Goal: Task Accomplishment & Management: Use online tool/utility

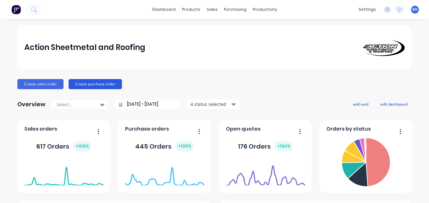
click at [107, 82] on button "Create purchase order" at bounding box center [94, 84] width 53 height 10
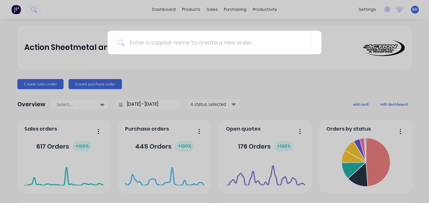
click at [74, 71] on div at bounding box center [214, 101] width 429 height 203
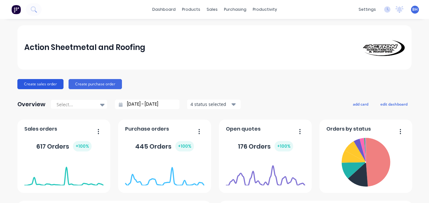
click at [41, 84] on button "Create sales order" at bounding box center [40, 84] width 46 height 10
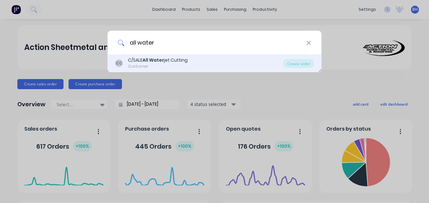
type input "all water"
click at [178, 64] on div "Customer" at bounding box center [158, 66] width 60 height 6
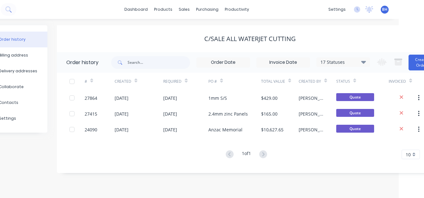
scroll to position [0, 45]
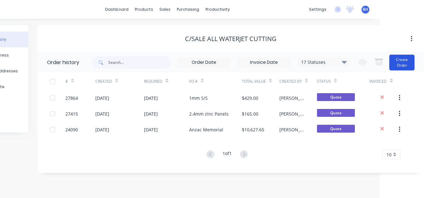
click at [408, 64] on button "Create Order" at bounding box center [401, 63] width 25 height 16
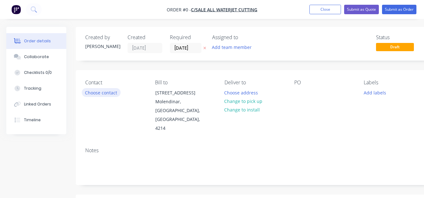
click at [112, 89] on button "Choose contact" at bounding box center [101, 92] width 39 height 9
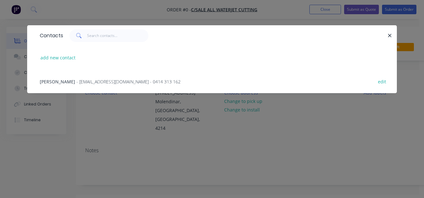
click at [81, 81] on span "- [EMAIL_ADDRESS][DOMAIN_NAME] - 0414 313 162" at bounding box center [128, 82] width 104 height 6
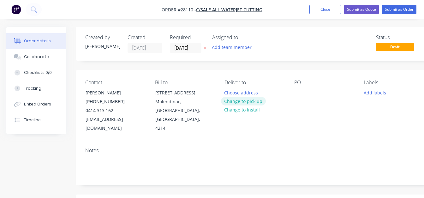
click at [252, 103] on button "Change to pick up" at bounding box center [243, 101] width 45 height 9
click at [297, 93] on div at bounding box center [299, 92] width 10 height 9
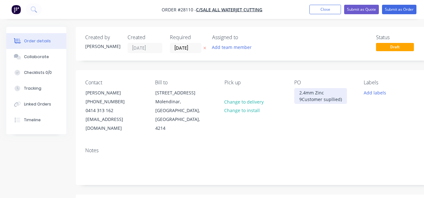
click at [302, 102] on div "2.4mm Zinc 9Customer supllied)" at bounding box center [320, 96] width 53 height 16
drag, startPoint x: 333, startPoint y: 100, endPoint x: 338, endPoint y: 94, distance: 7.7
click at [338, 94] on div "2.4mm Zinc )Customer supllied)" at bounding box center [319, 96] width 51 height 16
click at [336, 98] on div "2.4mm Zinc (Customer supplied)" at bounding box center [320, 96] width 53 height 16
click at [368, 93] on button "Add labels" at bounding box center [374, 92] width 29 height 9
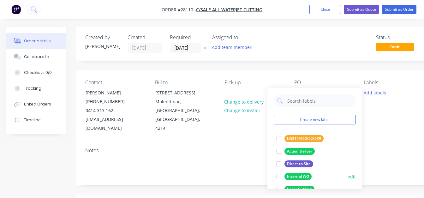
scroll to position [19, 0]
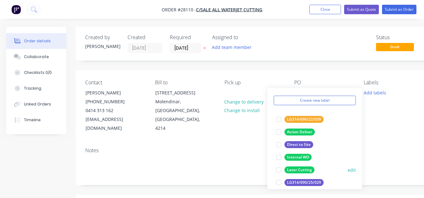
click at [282, 166] on div at bounding box center [278, 170] width 13 height 13
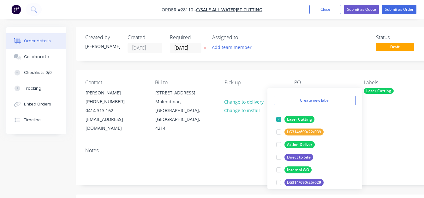
click at [393, 111] on div "Labels Laser Cutting" at bounding box center [394, 106] width 60 height 53
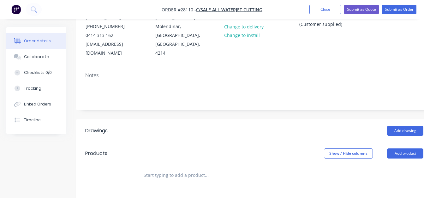
scroll to position [76, 0]
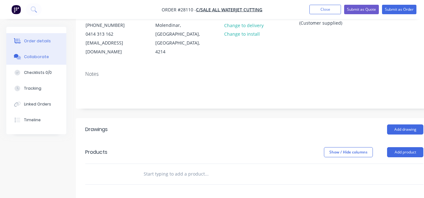
click at [43, 60] on button "Collaborate" at bounding box center [36, 57] width 60 height 16
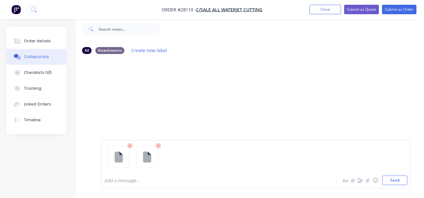
scroll to position [10, 0]
click at [129, 147] on icon at bounding box center [130, 146] width 6 height 6
click at [130, 147] on icon at bounding box center [130, 146] width 6 height 6
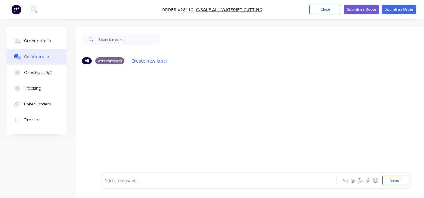
click at [45, 57] on div "Collaborate" at bounding box center [36, 57] width 25 height 6
click at [103, 61] on div "Attachments" at bounding box center [109, 60] width 29 height 7
click at [168, 112] on div at bounding box center [254, 120] width 357 height 103
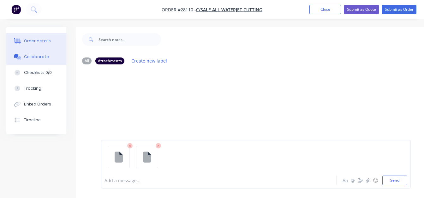
click at [53, 38] on button "Order details" at bounding box center [36, 41] width 60 height 16
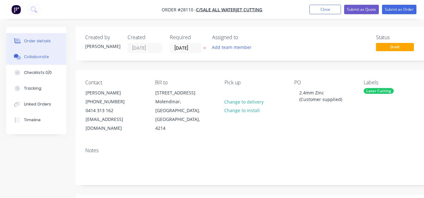
click at [45, 55] on div "Collaborate" at bounding box center [36, 57] width 25 height 6
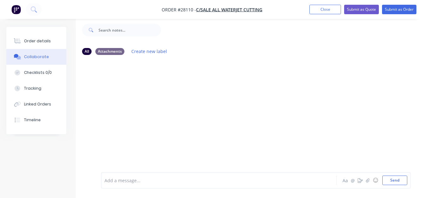
scroll to position [6, 0]
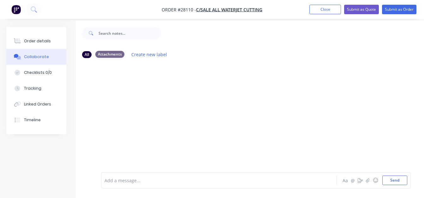
click at [105, 53] on div "Attachments" at bounding box center [109, 54] width 29 height 7
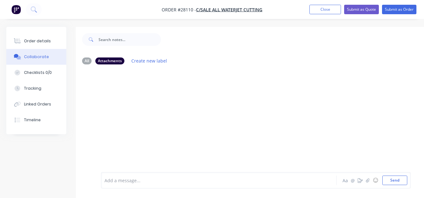
scroll to position [14, 0]
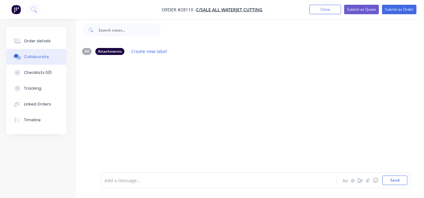
click at [164, 185] on div "Add a message... Aa @ ☺ Send" at bounding box center [256, 180] width 310 height 16
click at [390, 179] on button "Send" at bounding box center [394, 180] width 25 height 9
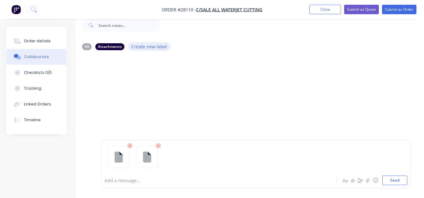
click at [154, 46] on button "Create new label" at bounding box center [149, 46] width 42 height 9
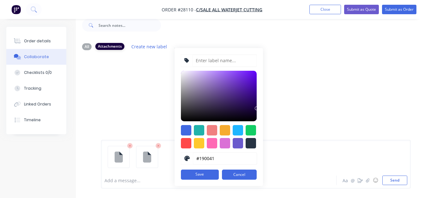
click at [108, 44] on div "Attachments" at bounding box center [109, 46] width 29 height 7
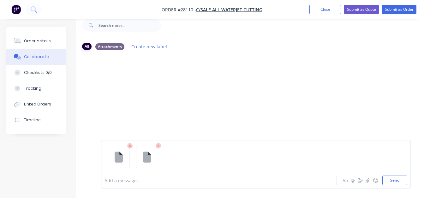
click at [89, 43] on div "All" at bounding box center [86, 46] width 9 height 7
click at [88, 47] on div "All" at bounding box center [86, 46] width 9 height 7
click at [104, 47] on div "Attachments" at bounding box center [109, 46] width 29 height 7
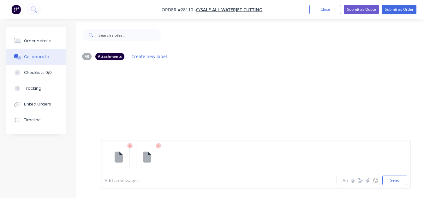
scroll to position [0, 0]
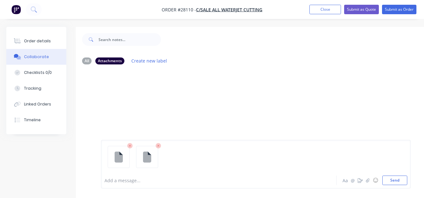
click at [157, 147] on icon at bounding box center [159, 146] width 6 height 6
click at [131, 146] on icon at bounding box center [130, 146] width 6 height 6
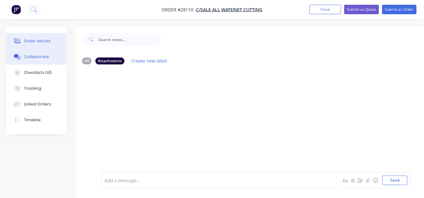
click at [40, 45] on button "Order details" at bounding box center [36, 41] width 60 height 16
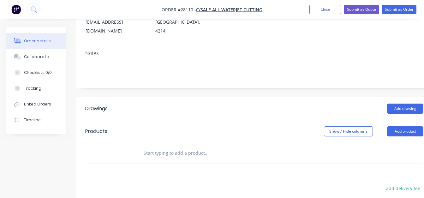
scroll to position [98, 0]
click at [398, 126] on button "Add product" at bounding box center [405, 131] width 36 height 10
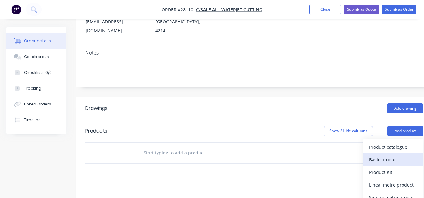
click at [397, 155] on div "Basic product" at bounding box center [393, 159] width 49 height 9
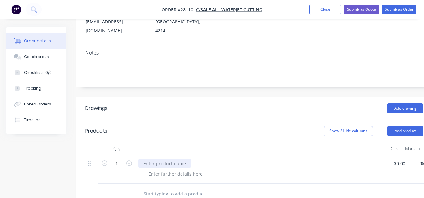
click at [165, 159] on div at bounding box center [164, 163] width 53 height 9
click at [172, 159] on div "2.4mm zinc" at bounding box center [155, 163] width 34 height 9
click at [194, 169] on div at bounding box center [175, 173] width 64 height 9
click at [181, 169] on div at bounding box center [175, 173] width 64 height 9
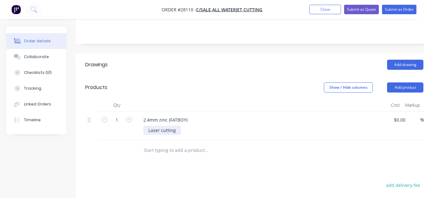
scroll to position [141, 0]
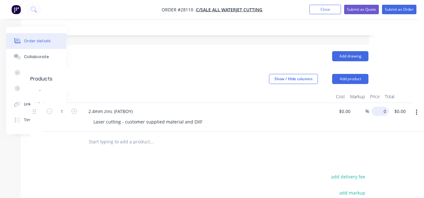
click at [379, 107] on div "0 $0.00" at bounding box center [380, 111] width 17 height 9
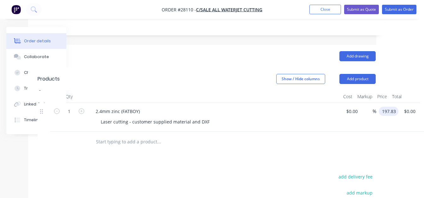
type input "$197.83"
click at [376, 130] on html "Order #28110 - C/SALE All Waterjet Cutting Add product Close Submit as Quote Su…" at bounding box center [164, 81] width 424 height 463
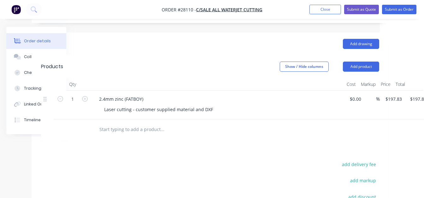
scroll to position [162, 44]
click at [148, 123] on input "text" at bounding box center [162, 129] width 126 height 13
click at [363, 62] on button "Add product" at bounding box center [361, 67] width 36 height 10
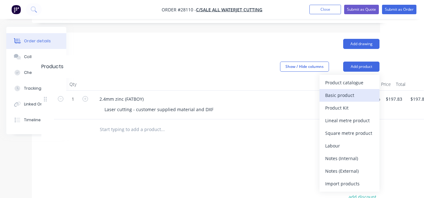
click at [363, 91] on div "Basic product" at bounding box center [349, 95] width 49 height 9
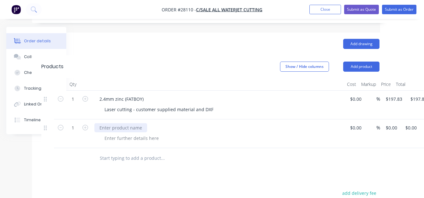
click at [132, 123] on div at bounding box center [120, 127] width 53 height 9
click at [138, 123] on div "2.4mm zinc (" at bounding box center [217, 127] width 247 height 9
click at [126, 123] on div "2.4mm zinc (" at bounding box center [112, 127] width 37 height 9
click at [206, 123] on div "2.4mm zinc (BREAKOUT COMBO)" at bounding box center [217, 127] width 247 height 9
click at [86, 125] on icon "button" at bounding box center [85, 128] width 6 height 6
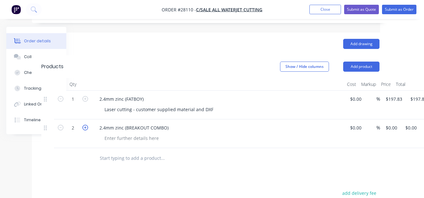
click at [86, 125] on icon "button" at bounding box center [85, 128] width 6 height 6
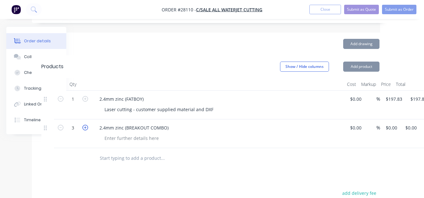
click at [86, 125] on icon "button" at bounding box center [85, 128] width 6 height 6
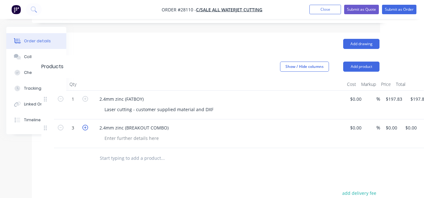
type input "4"
click at [386, 123] on input "0" at bounding box center [392, 127] width 15 height 9
type input "$188.23"
type input "$752.92"
click at [380, 141] on html "Order #28110 - C/SALE All Waterjet Cutting Add product Close Submit as Quote Su…" at bounding box center [168, 83] width 424 height 491
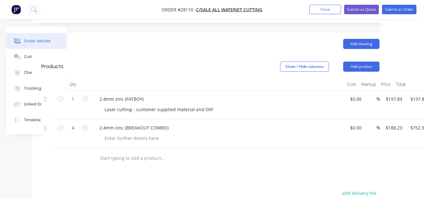
scroll to position [162, 65]
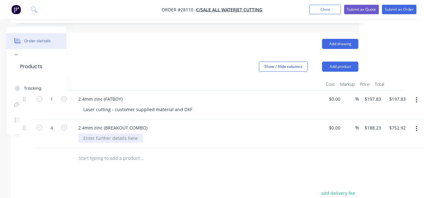
click at [132, 134] on div at bounding box center [110, 138] width 64 height 9
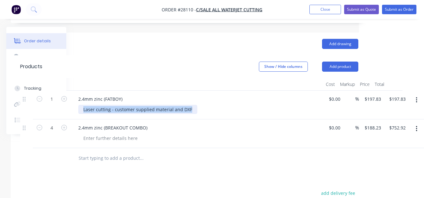
drag, startPoint x: 84, startPoint y: 100, endPoint x: 189, endPoint y: 103, distance: 105.5
click at [189, 105] on div "Laser cutting - customer supplied material and DXF" at bounding box center [137, 109] width 119 height 9
copy div "Laser cutting - customer supplied material and DXF"
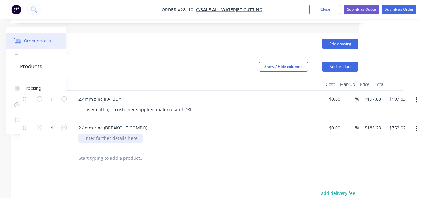
click at [117, 134] on div at bounding box center [110, 138] width 64 height 9
paste div
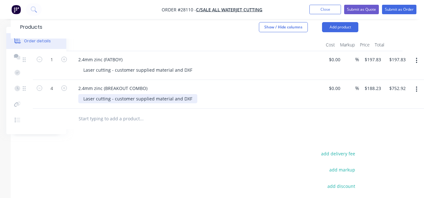
scroll to position [198, 65]
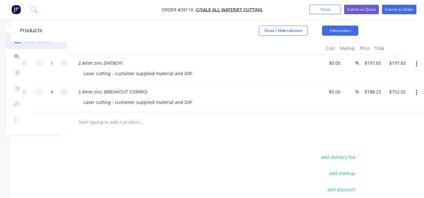
click at [244, 119] on div at bounding box center [167, 122] width 189 height 13
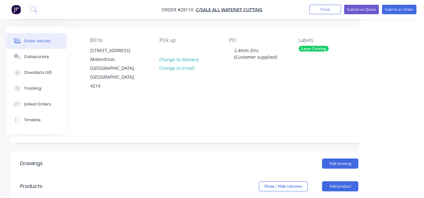
scroll to position [42, 65]
click at [359, 9] on button "Submit as Quote" at bounding box center [361, 9] width 35 height 9
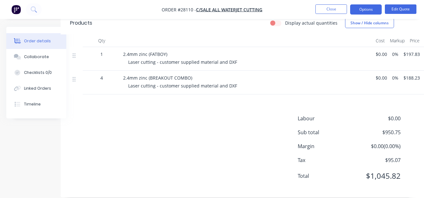
scroll to position [0, 15]
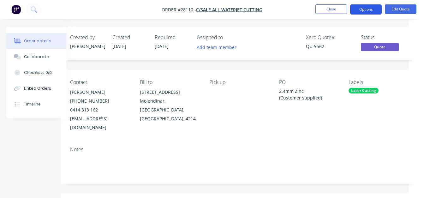
click at [374, 11] on button "Options" at bounding box center [366, 9] width 32 height 10
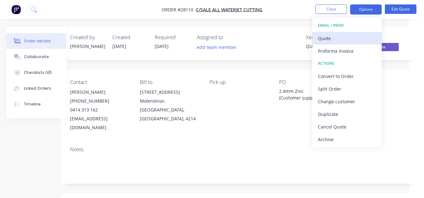
click at [337, 39] on div "Quote" at bounding box center [347, 38] width 58 height 9
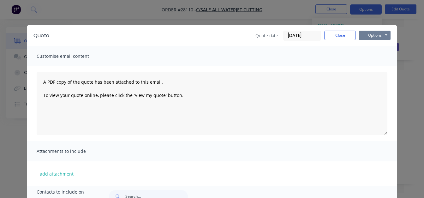
click at [364, 37] on button "Options" at bounding box center [375, 35] width 32 height 9
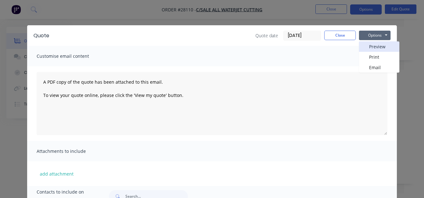
click at [381, 45] on button "Preview" at bounding box center [379, 46] width 40 height 10
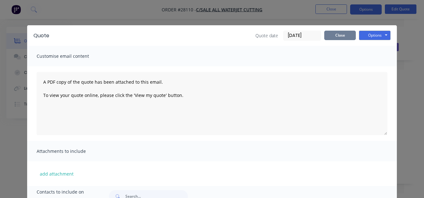
click at [332, 38] on button "Close" at bounding box center [340, 35] width 32 height 9
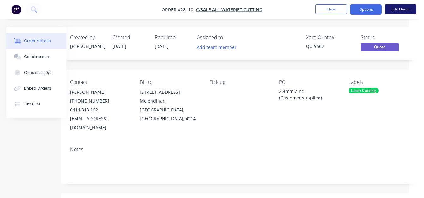
click at [394, 7] on button "Edit Quote" at bounding box center [401, 8] width 32 height 9
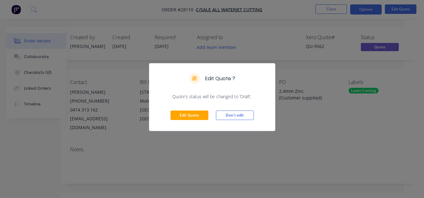
click at [272, 41] on div "Edit Quote ? Quote’s status will be changed to ‘Draft’. Edit Quote Don't edit" at bounding box center [212, 99] width 424 height 198
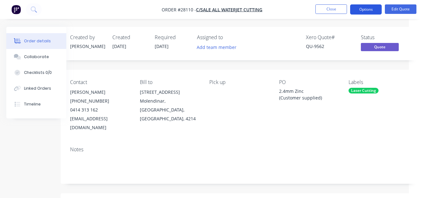
click at [369, 9] on button "Options" at bounding box center [366, 9] width 32 height 10
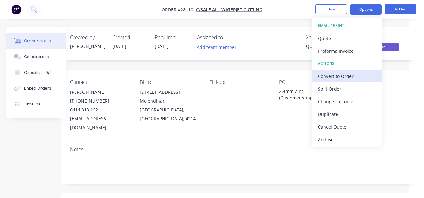
click at [341, 78] on div "Convert to Order" at bounding box center [347, 76] width 58 height 9
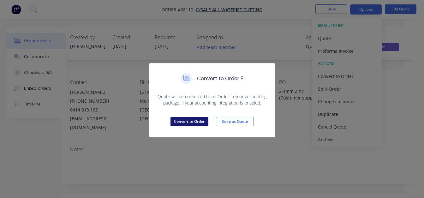
click at [200, 119] on button "Convert to Order" at bounding box center [189, 121] width 38 height 9
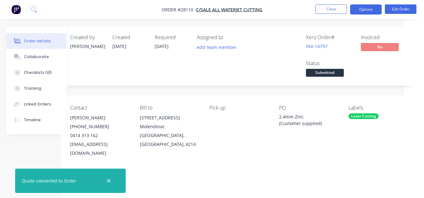
click at [362, 8] on button "Options" at bounding box center [366, 9] width 32 height 10
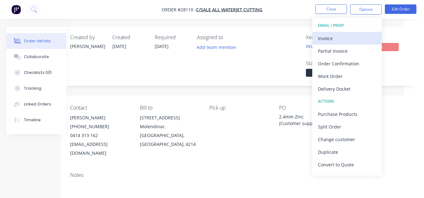
click at [338, 41] on div "Invoice" at bounding box center [347, 38] width 58 height 9
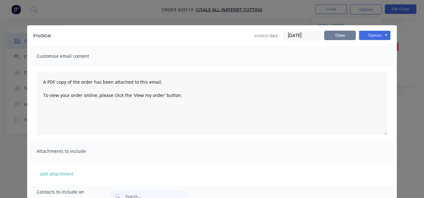
click at [344, 36] on button "Close" at bounding box center [340, 35] width 32 height 9
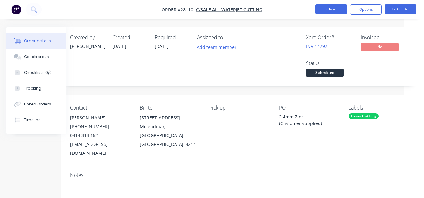
click at [332, 8] on button "Close" at bounding box center [331, 8] width 32 height 9
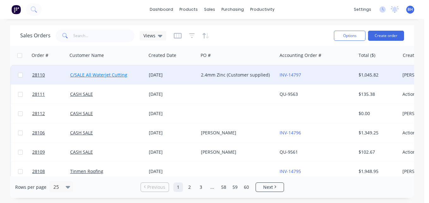
click at [116, 74] on link "C/SALE All Waterjet Cutting" at bounding box center [98, 75] width 57 height 6
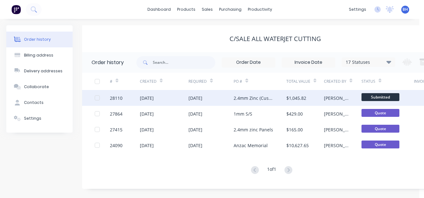
click at [119, 102] on div "28110" at bounding box center [125, 98] width 30 height 16
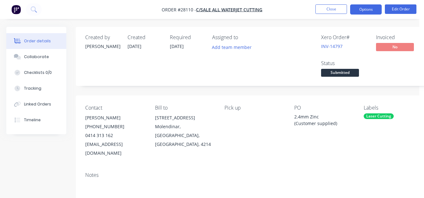
click at [364, 8] on button "Options" at bounding box center [366, 9] width 32 height 10
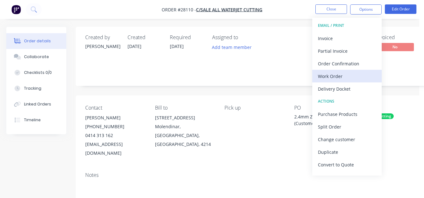
click at [347, 72] on div "Work Order" at bounding box center [347, 76] width 58 height 9
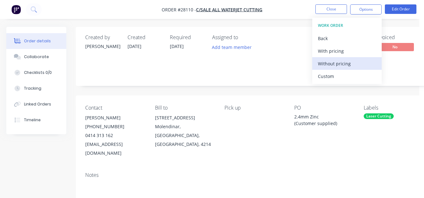
click at [344, 63] on div "Without pricing" at bounding box center [347, 63] width 58 height 9
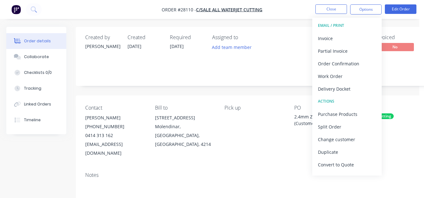
click at [12, 10] on img "button" at bounding box center [15, 9] width 9 height 9
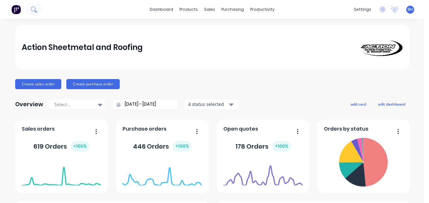
click at [37, 6] on button at bounding box center [34, 9] width 16 height 13
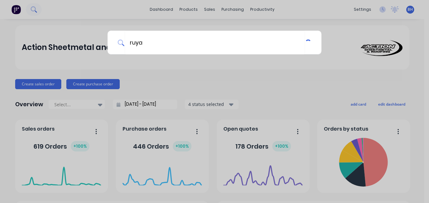
type input "ruya"
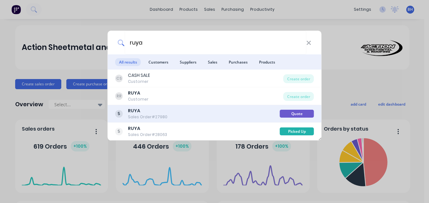
click at [174, 114] on div "RUYA Sales Order #27980" at bounding box center [197, 113] width 164 height 12
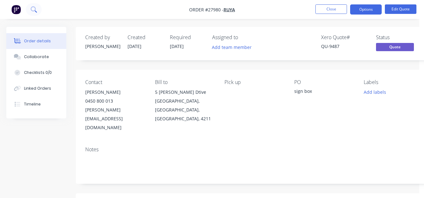
click at [33, 7] on icon at bounding box center [33, 8] width 5 height 5
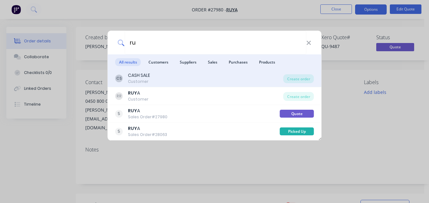
type input "r"
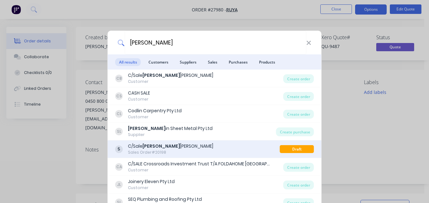
type input "[PERSON_NAME]"
click at [201, 151] on div "C/Sale [PERSON_NAME] Sales Order #20198" at bounding box center [197, 149] width 164 height 12
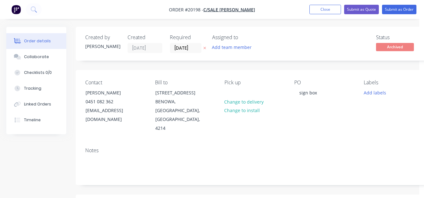
click at [11, 5] on button "button" at bounding box center [15, 9] width 13 height 10
